Goal: Task Accomplishment & Management: Complete application form

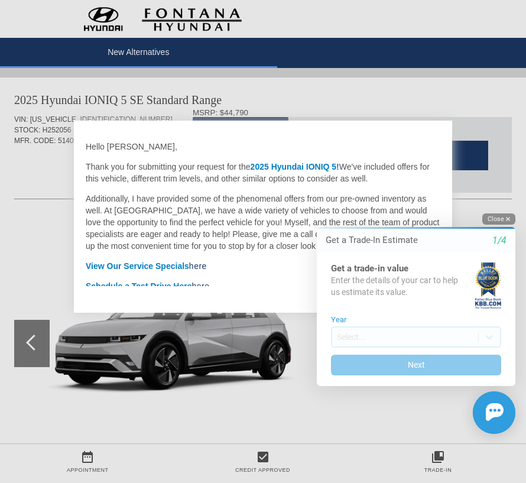
click at [503, 220] on button "Close" at bounding box center [498, 218] width 33 height 11
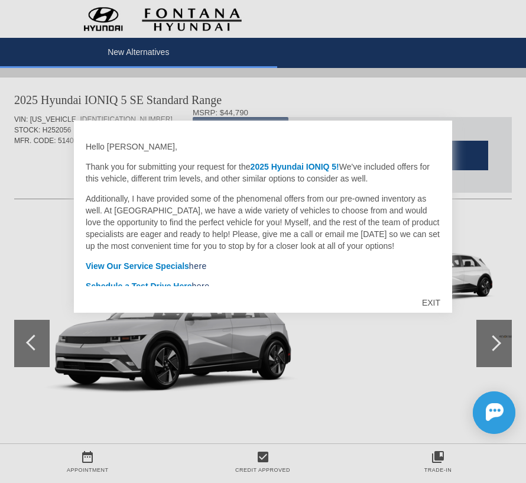
click at [432, 298] on div "EXIT" at bounding box center [431, 302] width 42 height 35
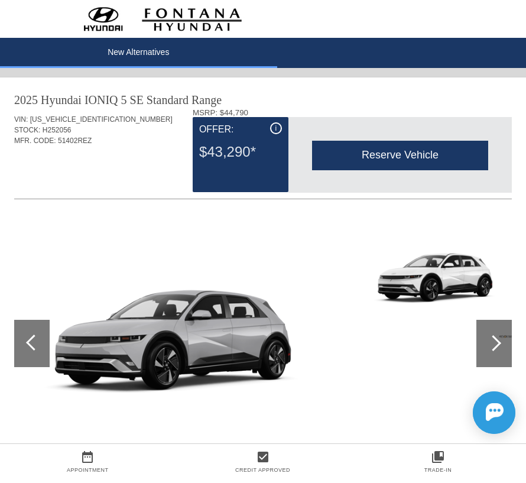
scroll to position [0, 1]
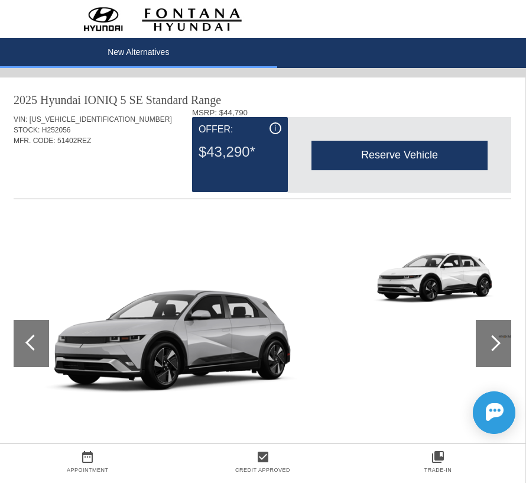
click at [500, 358] on div at bounding box center [493, 343] width 35 height 47
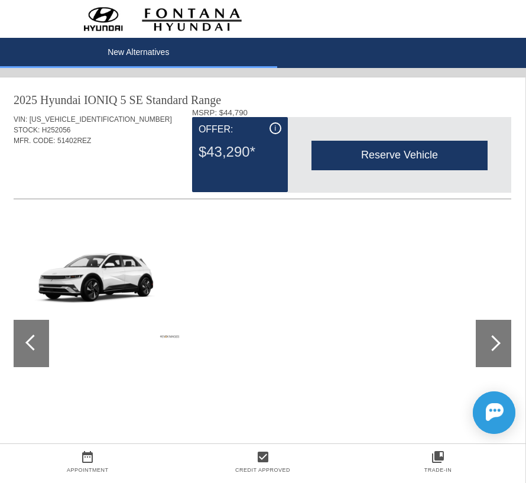
click at [35, 340] on div at bounding box center [33, 342] width 16 height 16
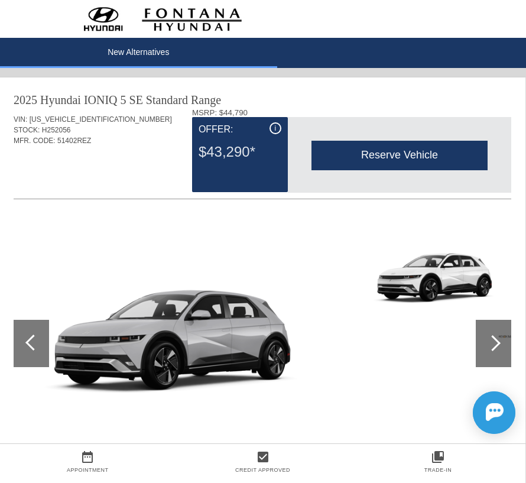
click at [497, 344] on div at bounding box center [492, 343] width 16 height 16
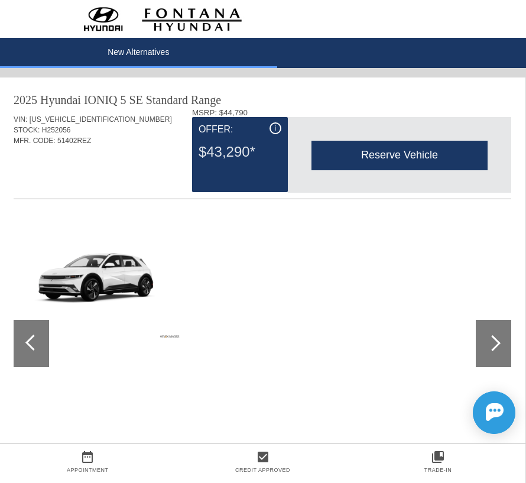
click at [497, 344] on div at bounding box center [492, 343] width 16 height 16
click at [277, 125] on div "i" at bounding box center [275, 128] width 12 height 12
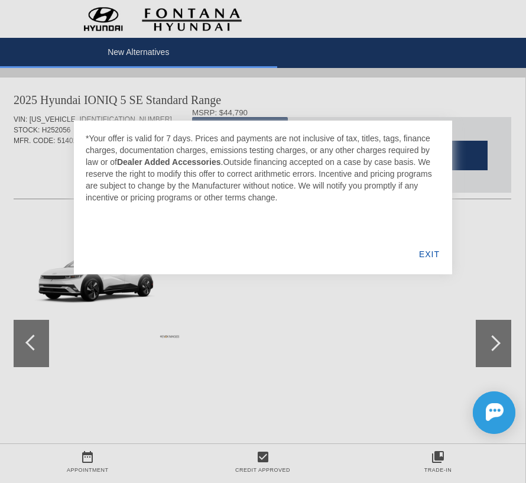
click at [424, 254] on div "EXIT" at bounding box center [428, 254] width 45 height 40
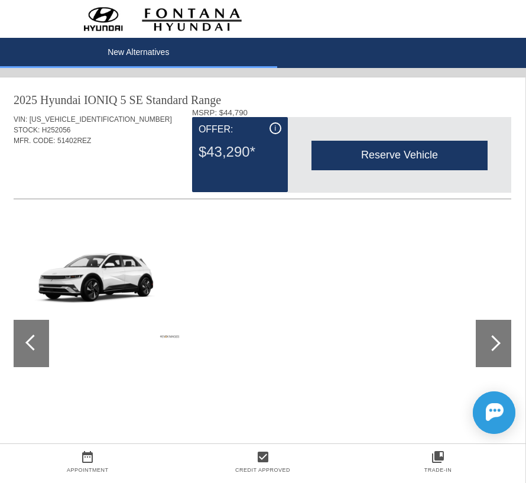
click at [388, 153] on div "Reserve Vehicle" at bounding box center [399, 155] width 176 height 29
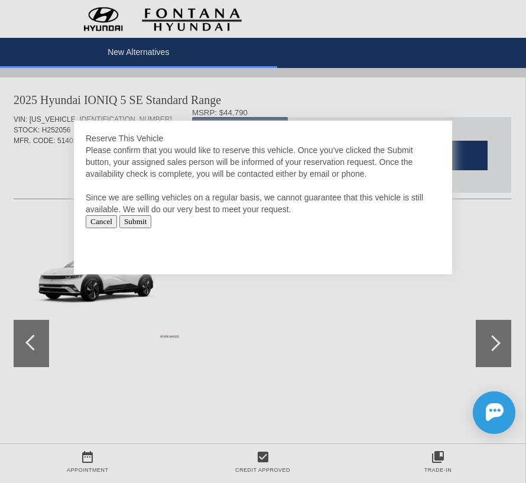
scroll to position [0, 1]
click at [56, 177] on div at bounding box center [263, 241] width 526 height 483
